Goal: Transaction & Acquisition: Purchase product/service

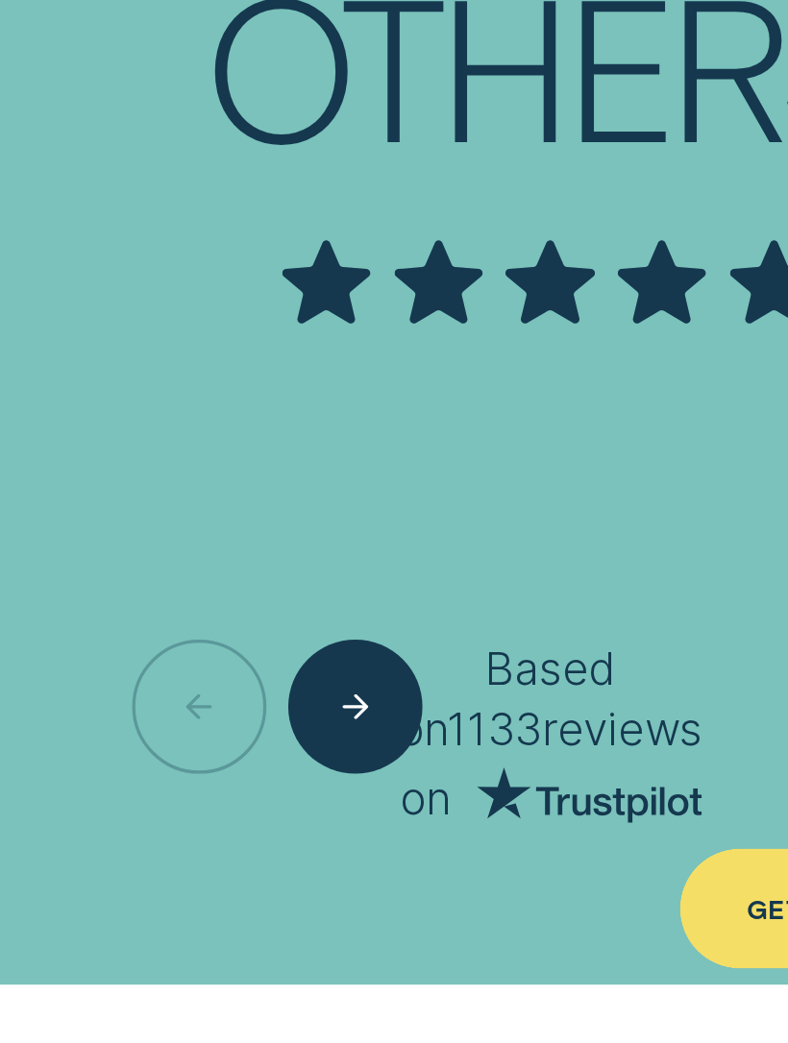
scroll to position [8295, 0]
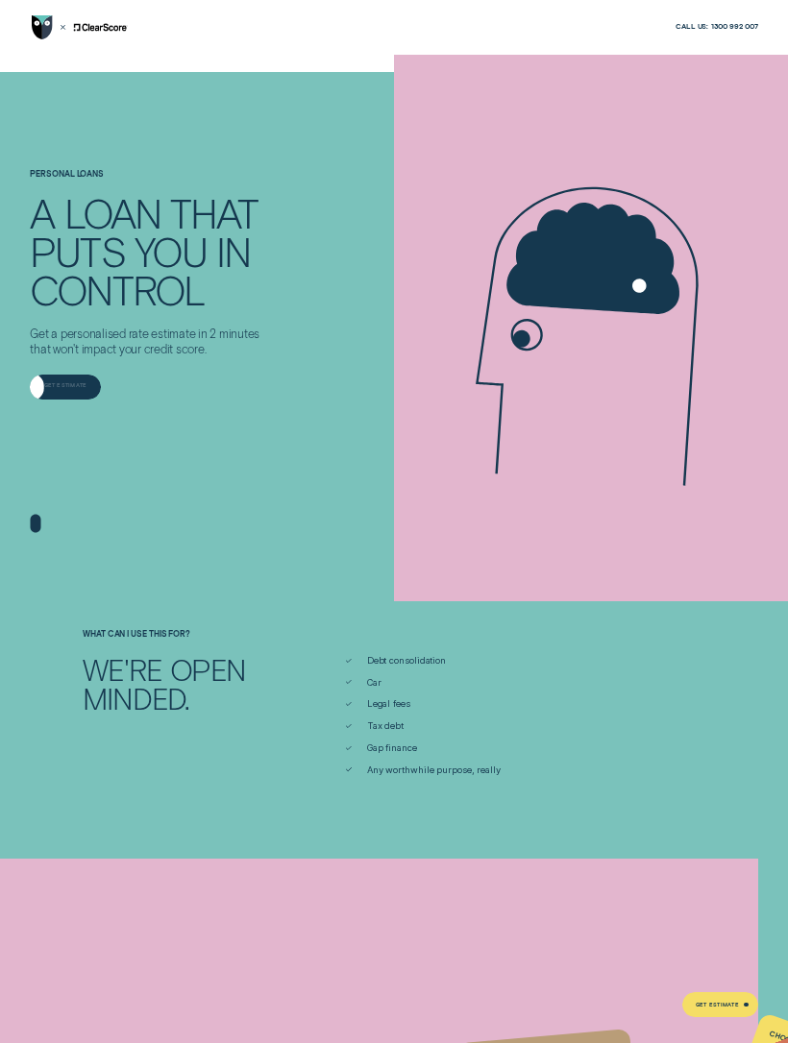
click at [62, 380] on div "Get Estimate" at bounding box center [65, 387] width 70 height 25
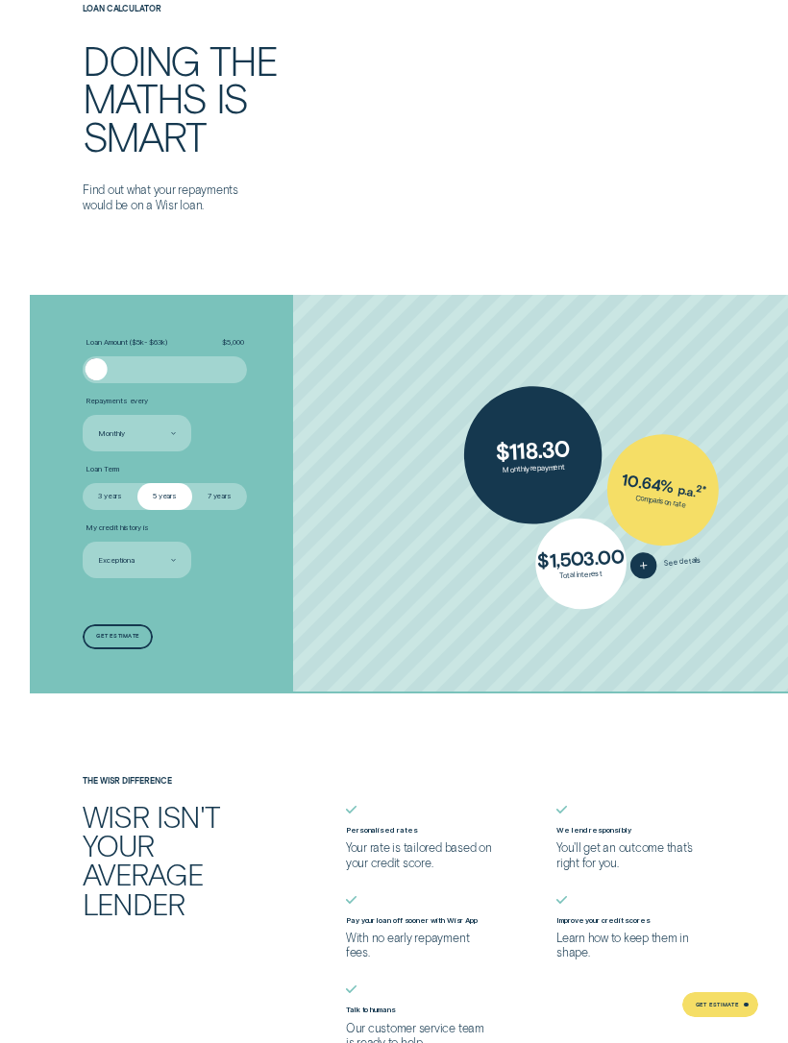
scroll to position [2276, 0]
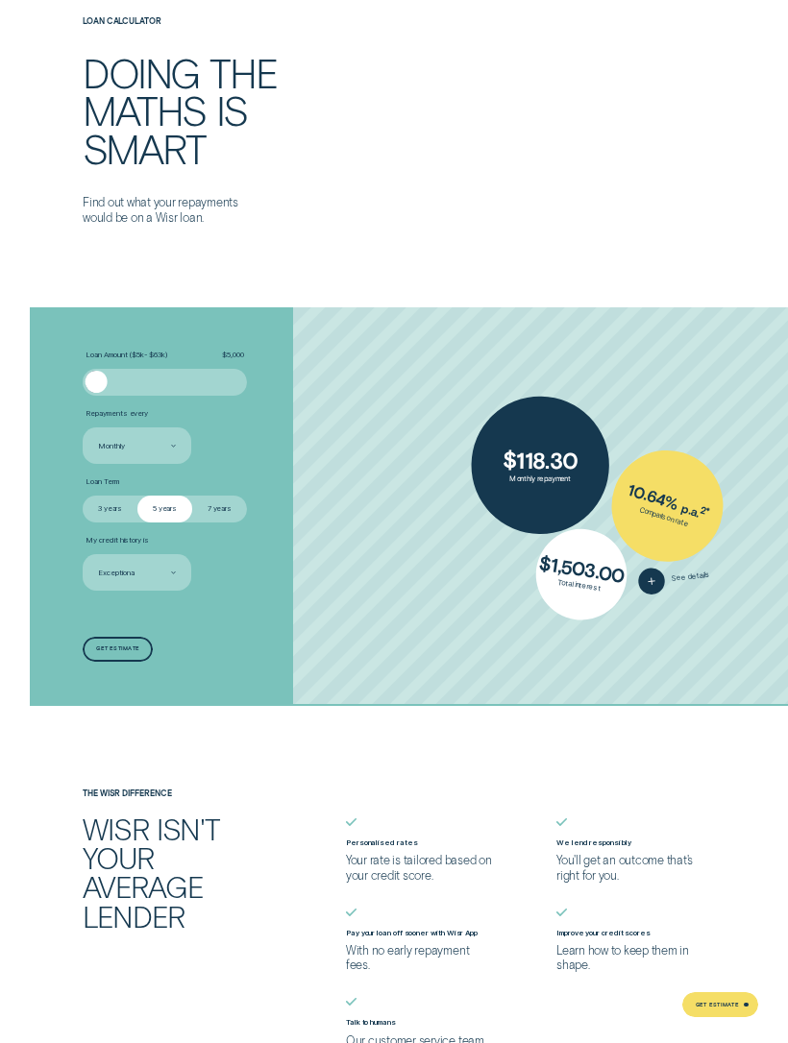
click at [94, 357] on div "Loan Amount ( $5k - $63k ) $ 5,000" at bounding box center [165, 373] width 164 height 45
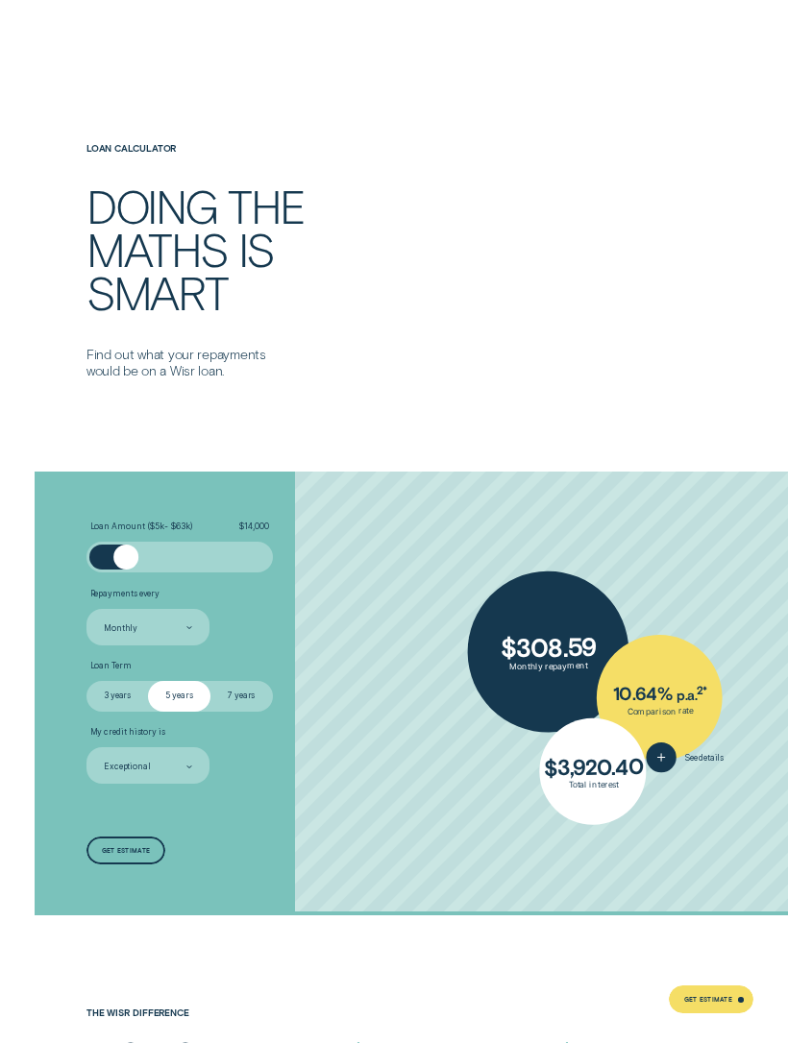
scroll to position [2504, 0]
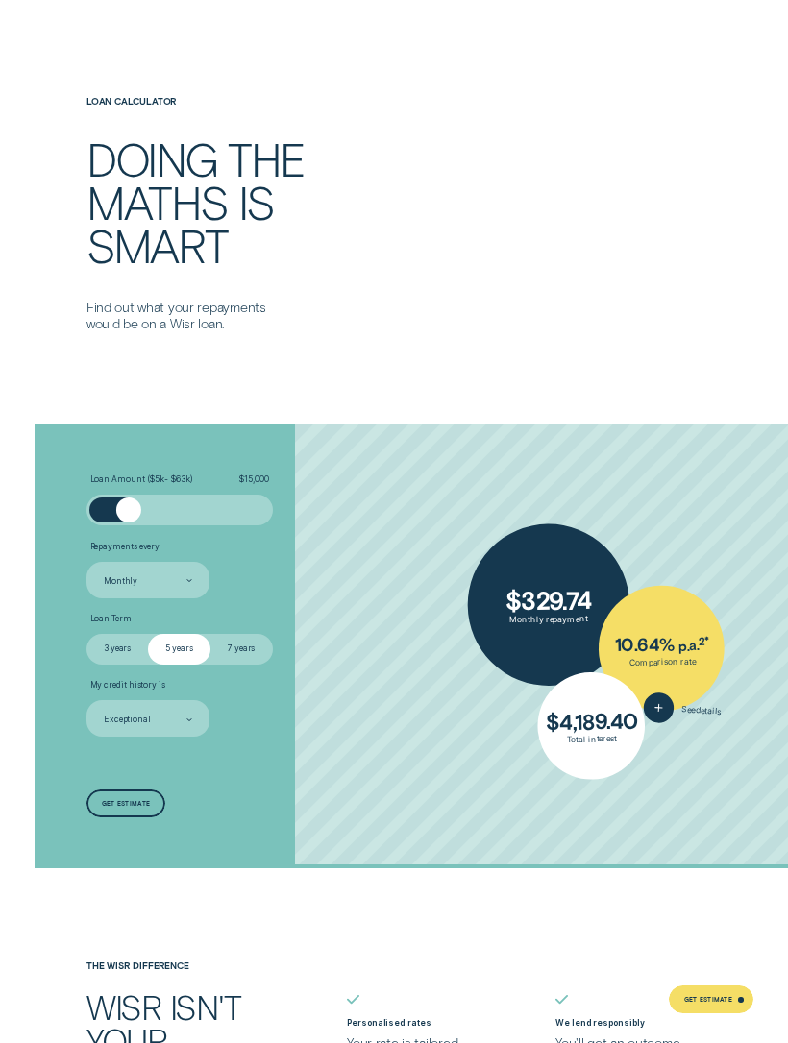
click at [210, 634] on input "7 years" at bounding box center [210, 634] width 0 height 0
radio input "true"
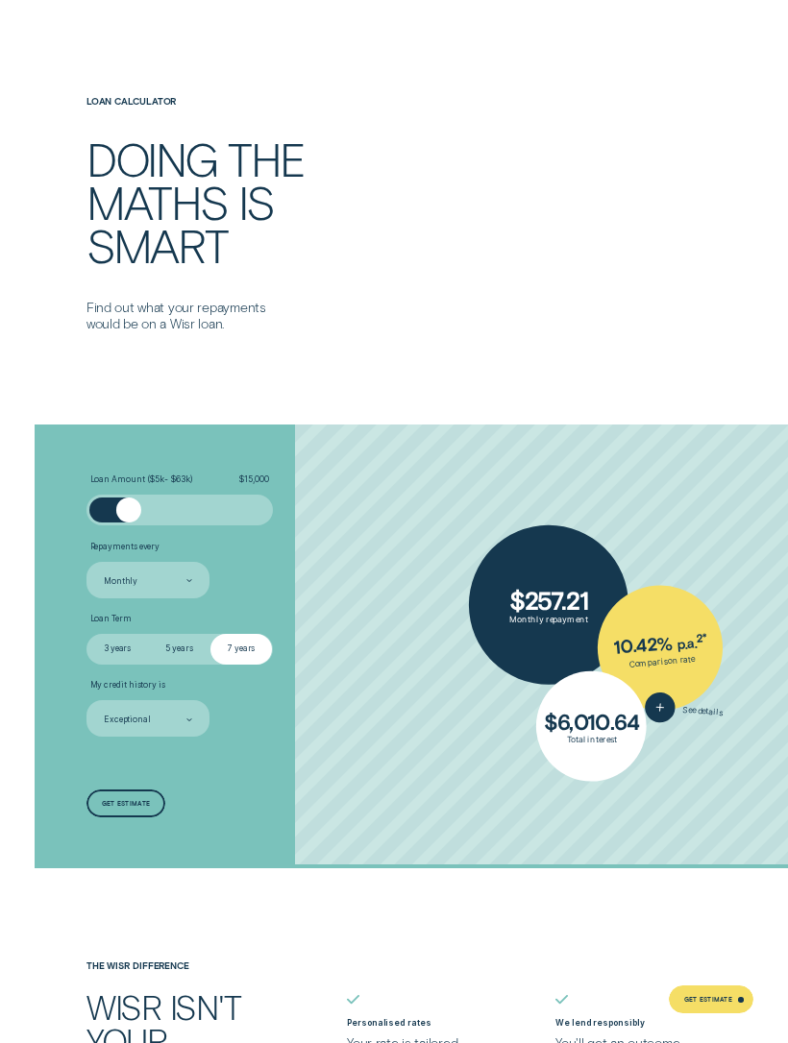
click at [179, 638] on label "5 years" at bounding box center [179, 649] width 62 height 31
click at [148, 634] on input "5 years" at bounding box center [148, 634] width 0 height 0
radio input "true"
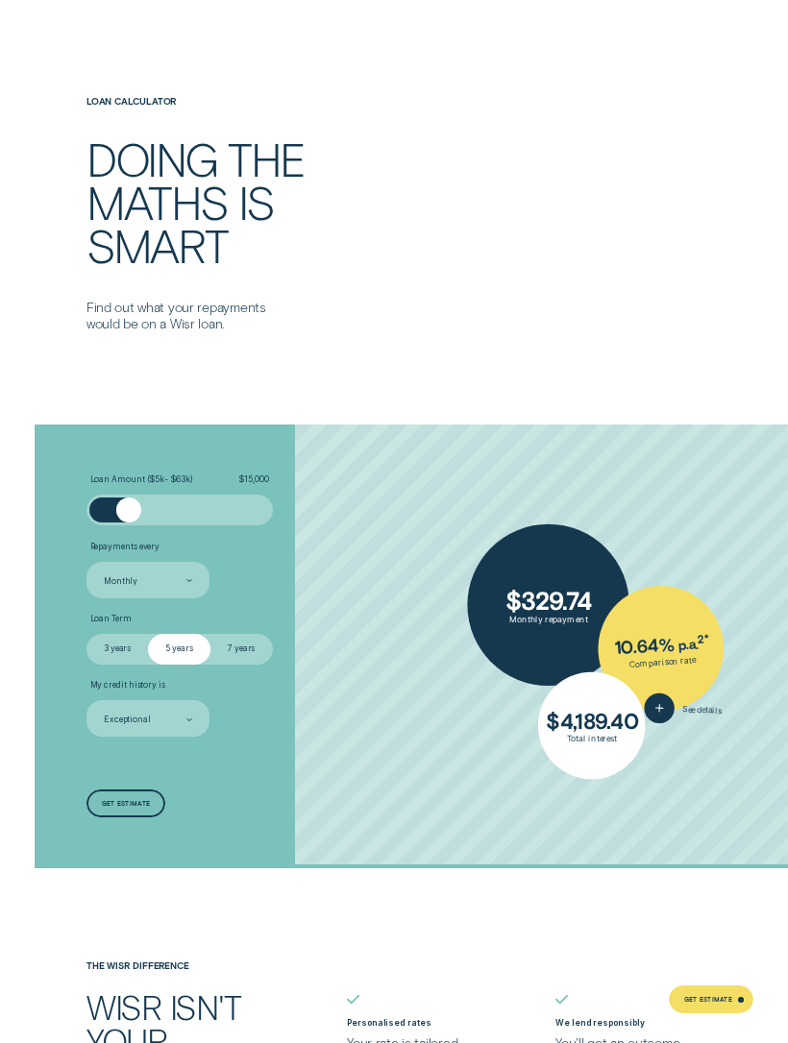
click at [111, 644] on label "3 years" at bounding box center [117, 649] width 62 height 31
click at [86, 634] on input "3 years" at bounding box center [86, 634] width 0 height 0
radio input "true"
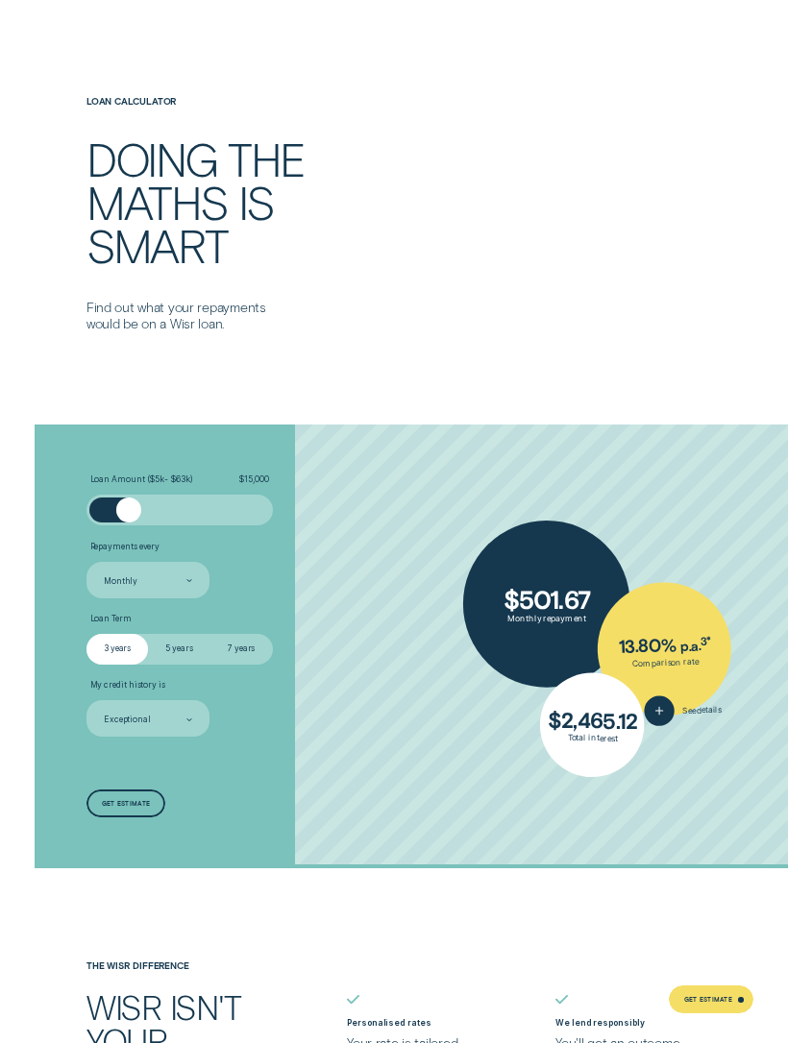
click at [210, 634] on input "7 years" at bounding box center [210, 634] width 0 height 0
radio input "true"
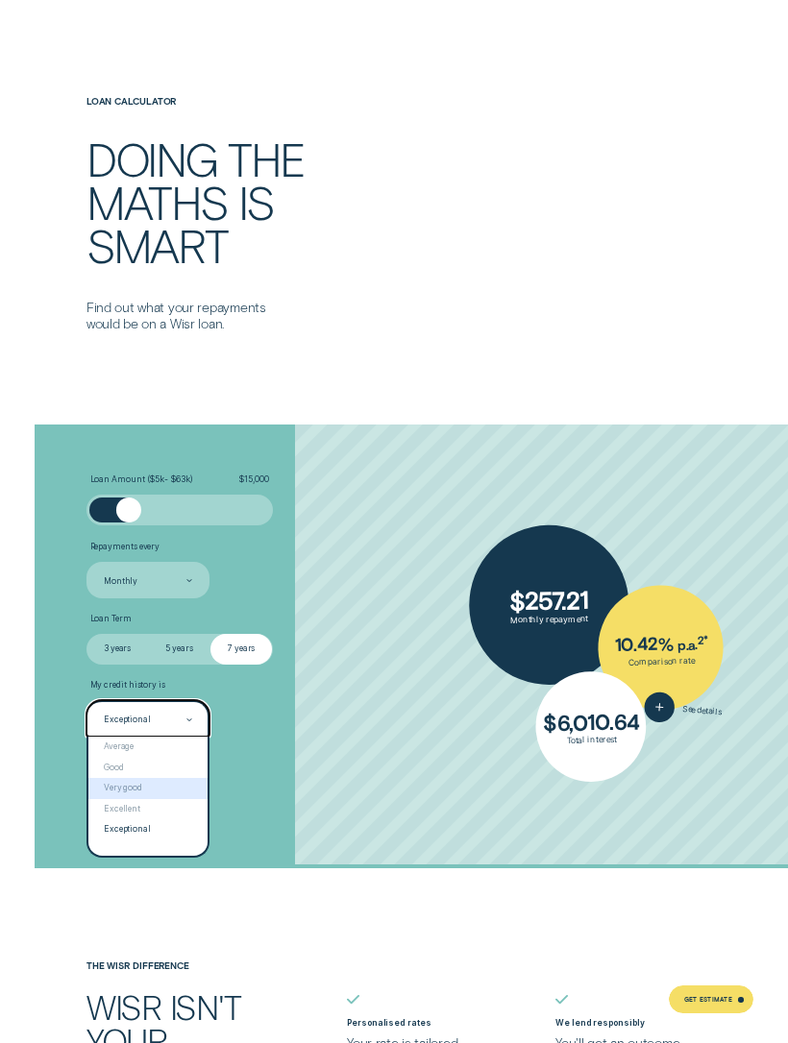
click at [114, 778] on div "Very good" at bounding box center [148, 788] width 120 height 21
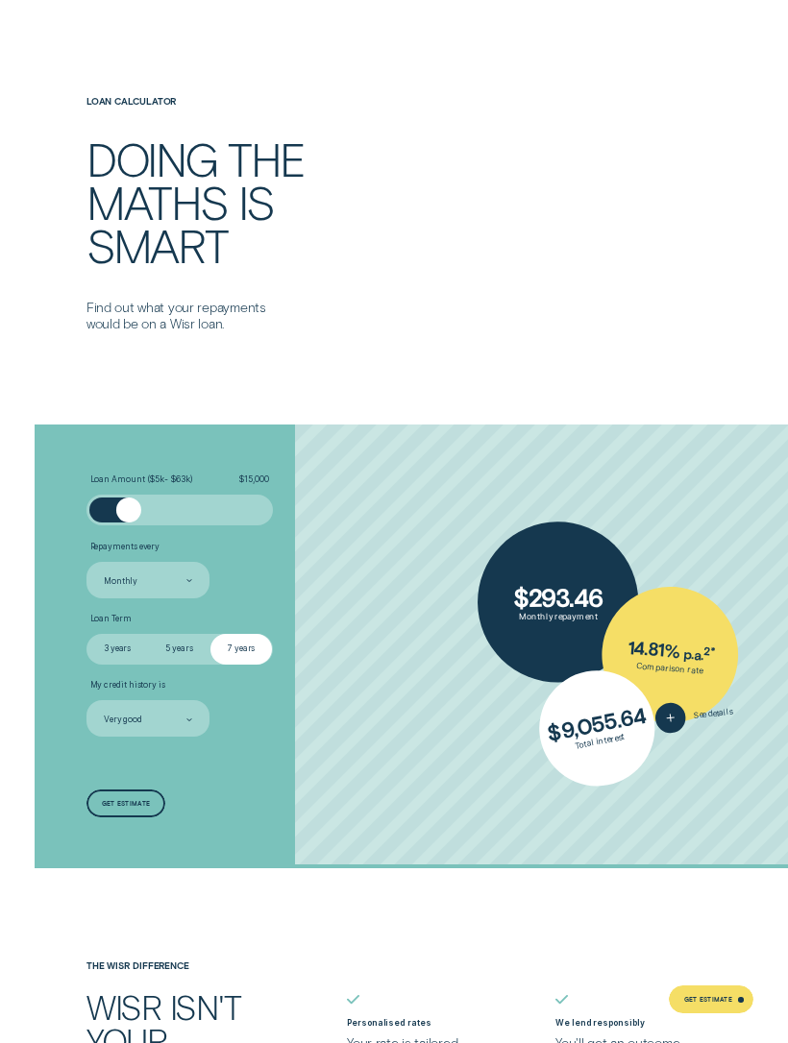
click at [112, 638] on label "3 years" at bounding box center [117, 649] width 62 height 31
click at [86, 634] on input "3 years" at bounding box center [86, 634] width 0 height 0
radio input "true"
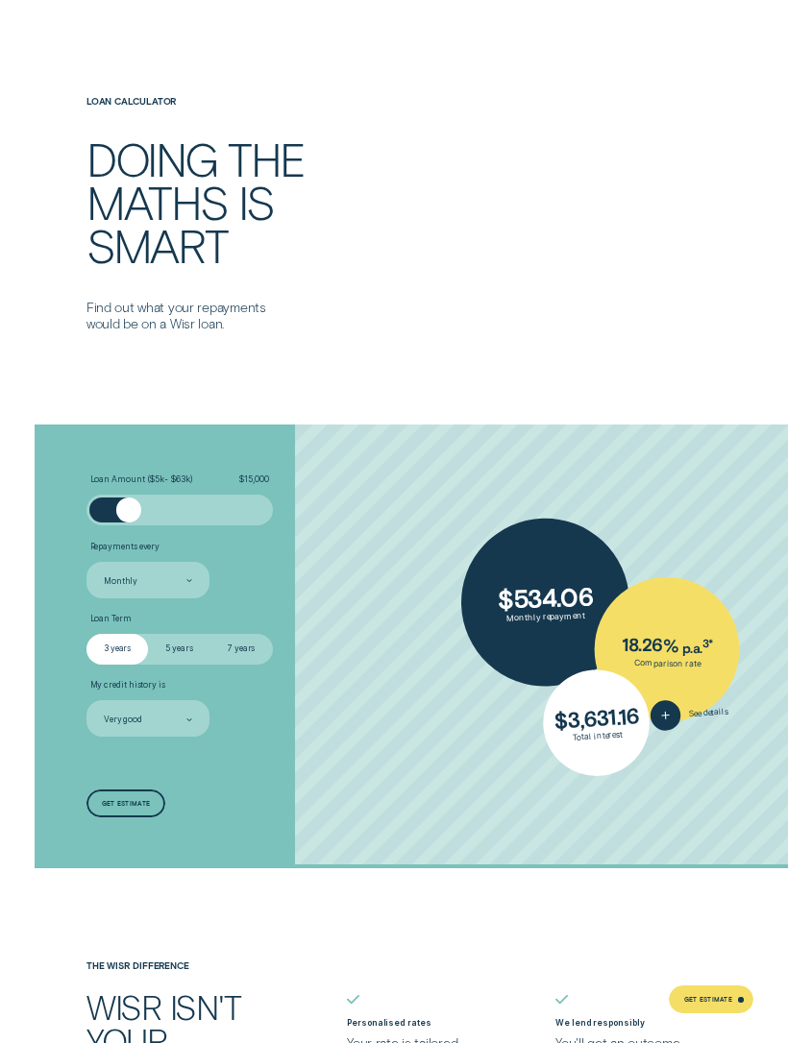
click at [210, 634] on input "7 years" at bounding box center [210, 634] width 0 height 0
radio input "true"
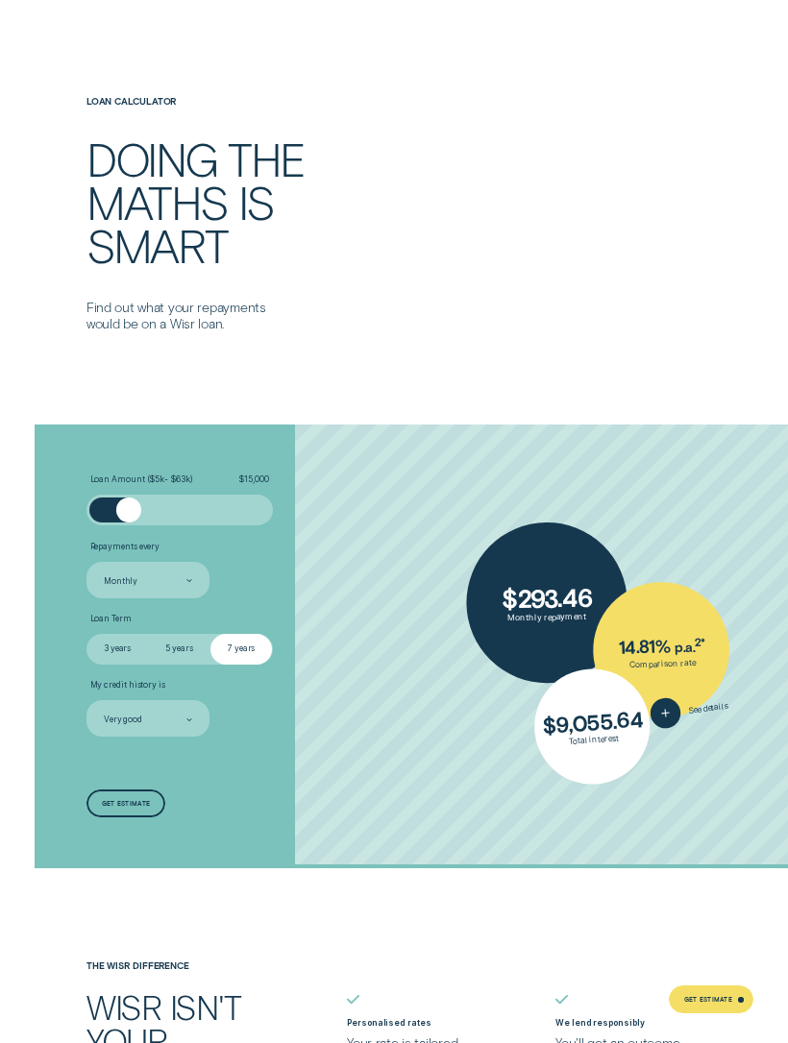
click at [113, 643] on label "3 years" at bounding box center [117, 649] width 62 height 31
click at [86, 634] on input "3 years" at bounding box center [86, 634] width 0 height 0
radio input "true"
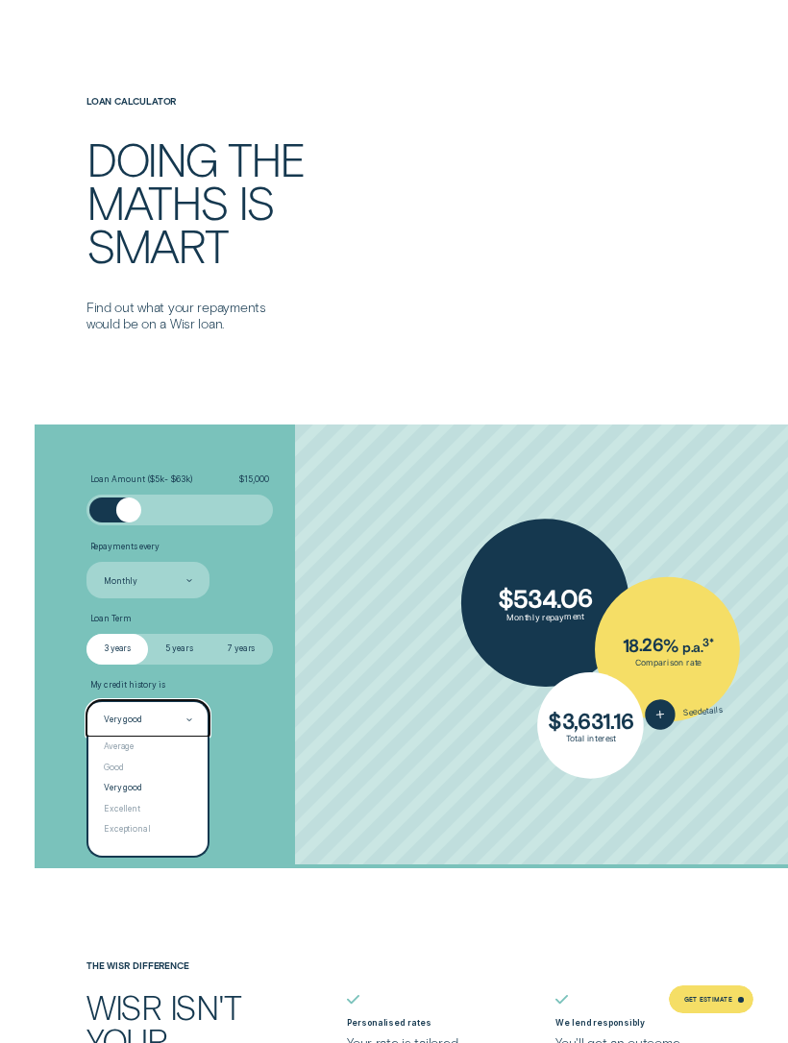
click at [116, 819] on div "Exceptional" at bounding box center [148, 829] width 120 height 21
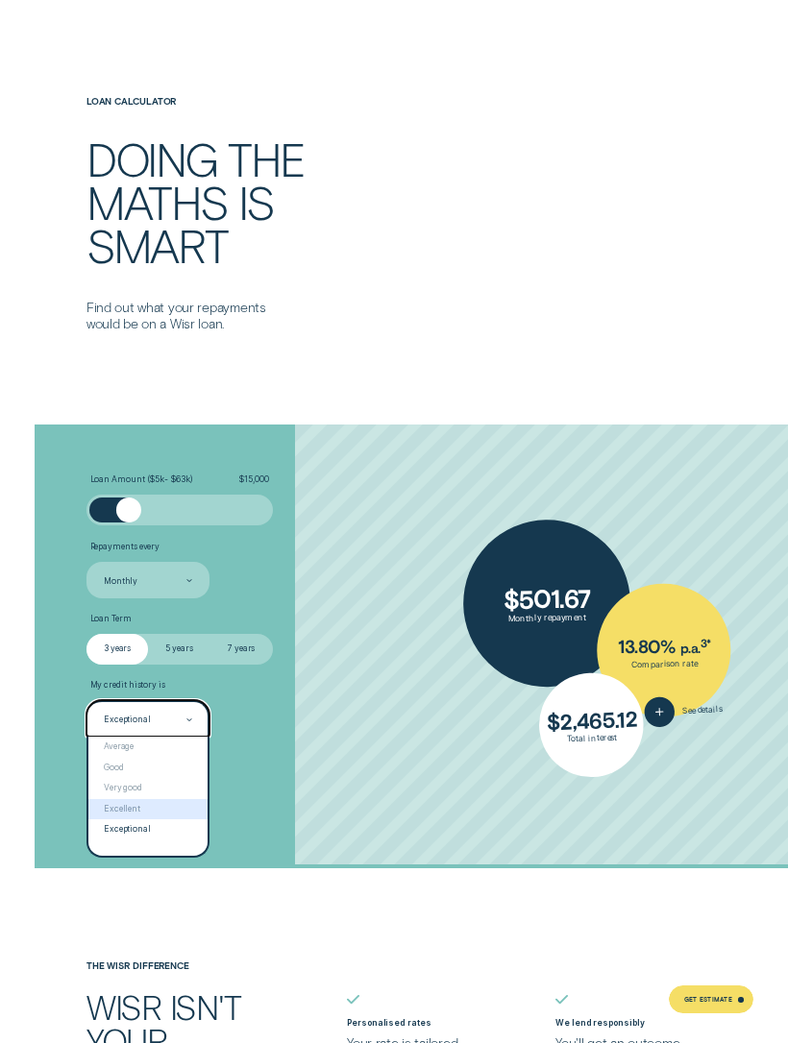
click at [112, 799] on div "Excellent" at bounding box center [148, 809] width 120 height 21
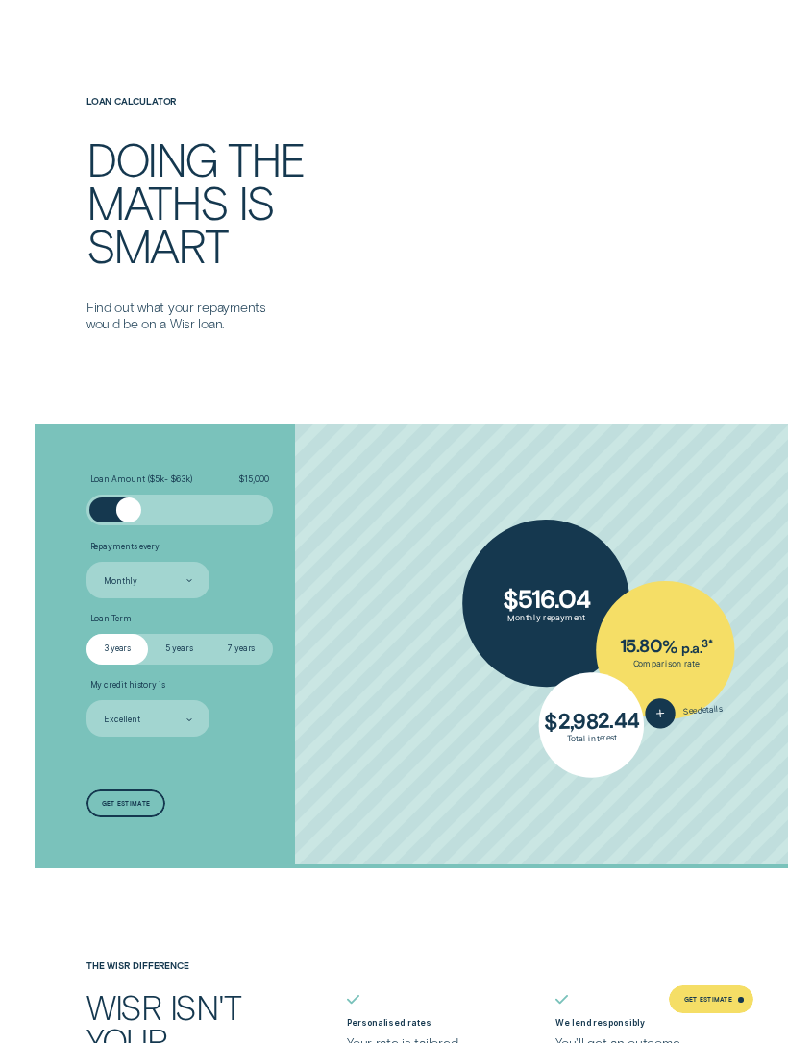
click at [210, 634] on input "7 years" at bounding box center [210, 634] width 0 height 0
radio input "true"
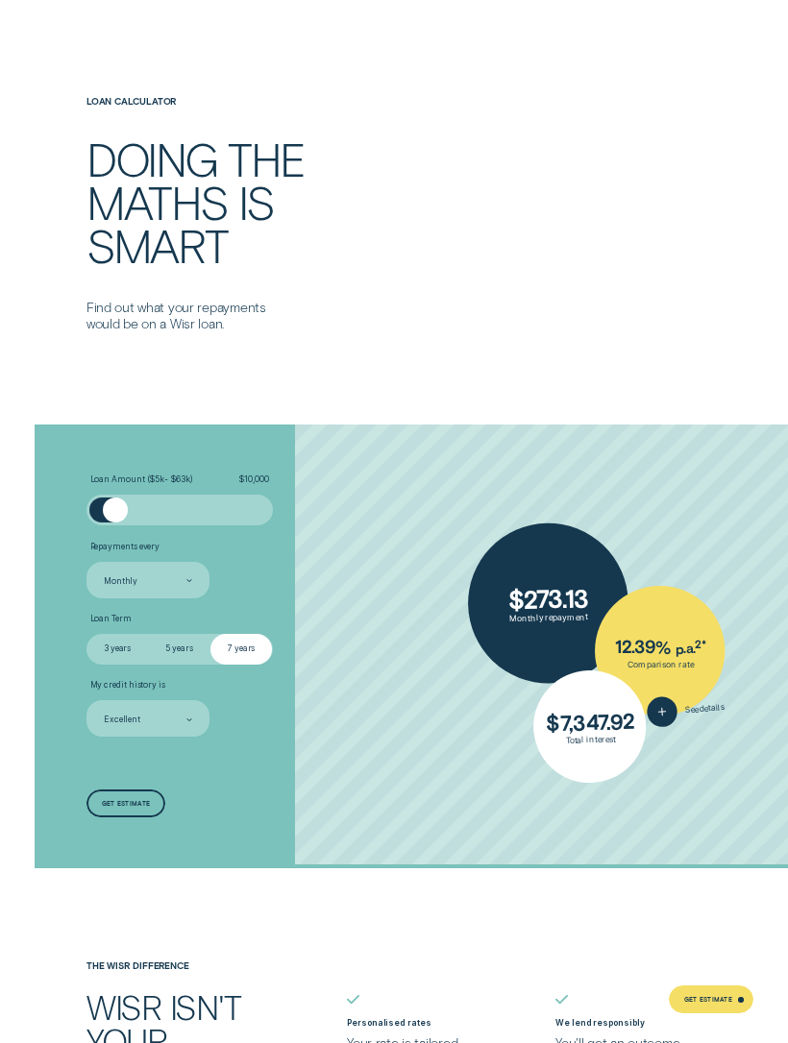
click at [124, 510] on div at bounding box center [115, 510] width 25 height 25
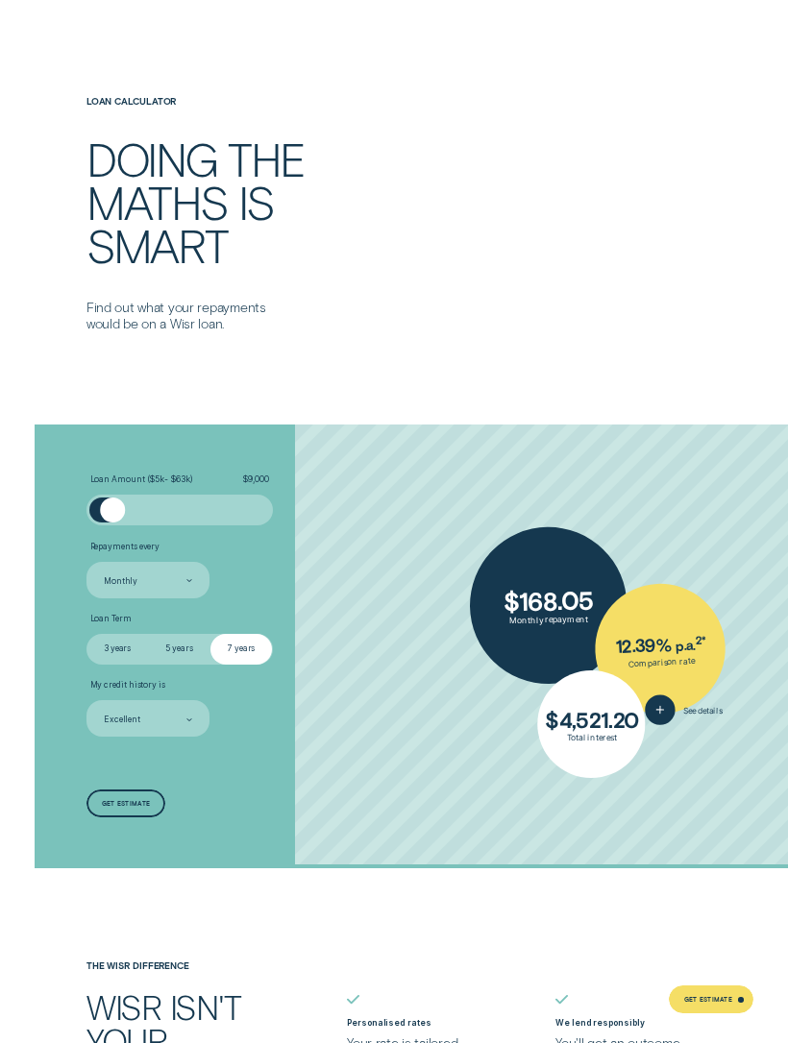
click at [303, 556] on li "Repayments every Monthly" at bounding box center [211, 570] width 251 height 57
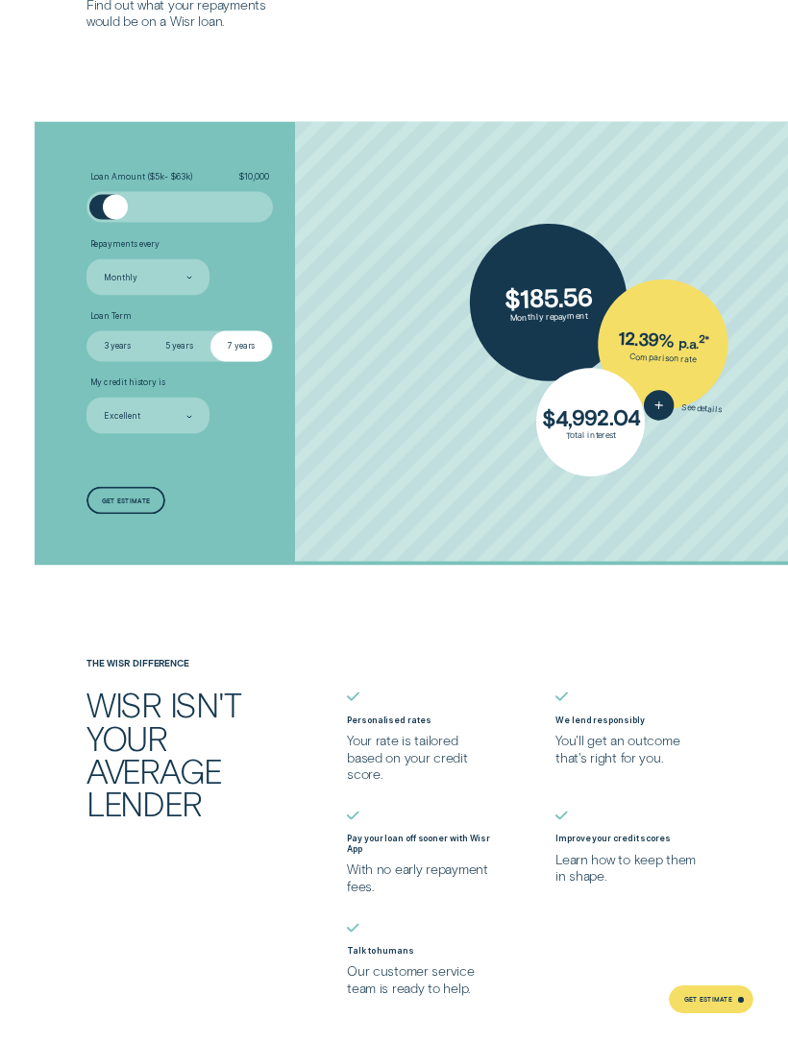
scroll to position [2803, 0]
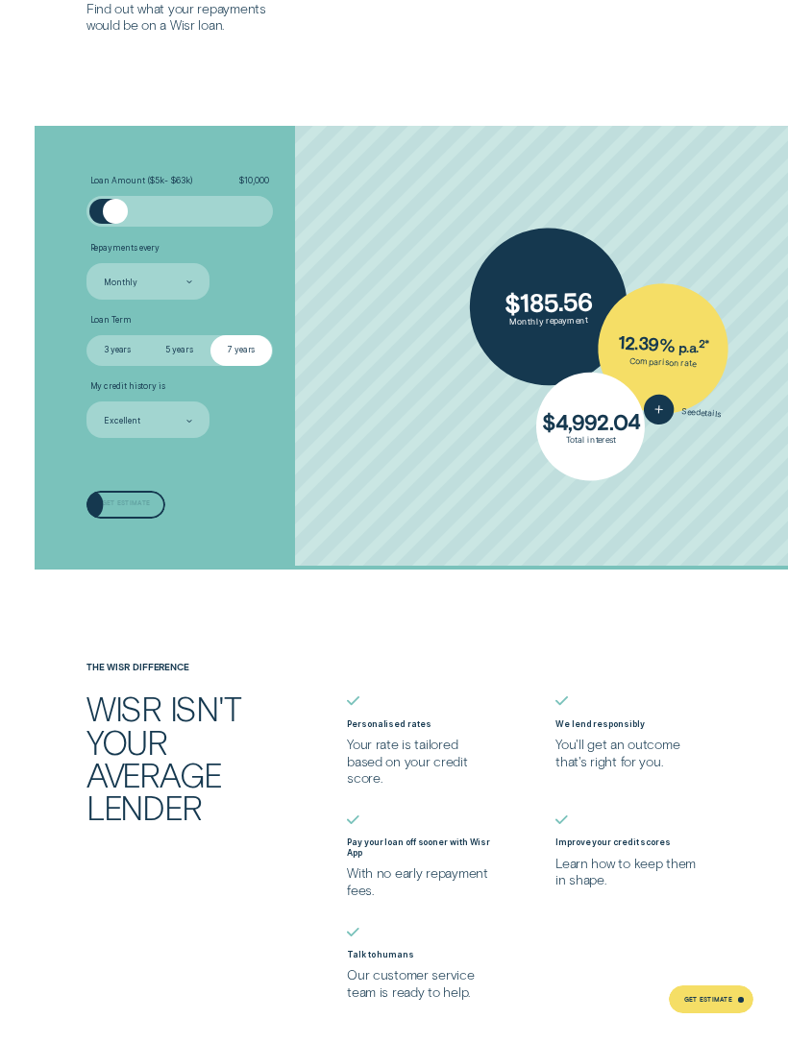
click at [118, 503] on div "Get estimate" at bounding box center [126, 506] width 48 height 6
